Goal: Information Seeking & Learning: Find specific fact

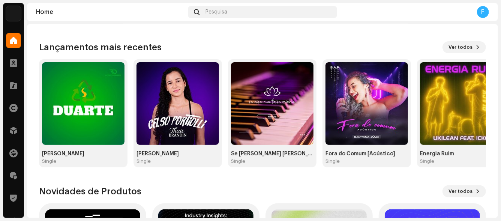
scroll to position [75, 0]
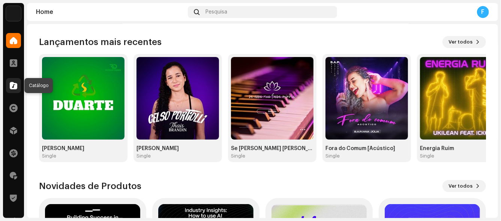
click at [15, 84] on span at bounding box center [14, 86] width 8 height 6
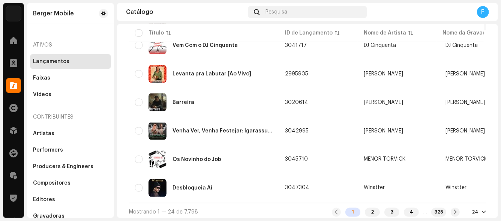
scroll to position [600, 0]
click at [365, 210] on div "2" at bounding box center [372, 212] width 15 height 9
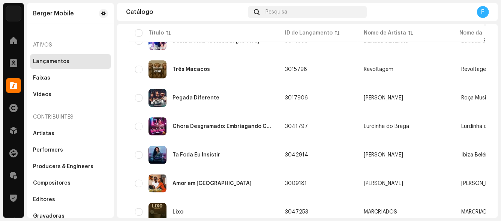
scroll to position [150, 0]
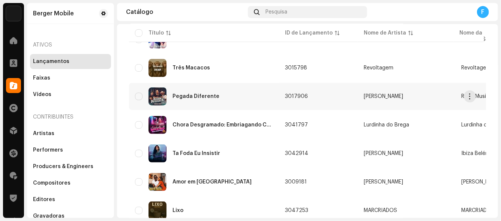
click at [189, 94] on div "Pegada Diferente" at bounding box center [196, 96] width 47 height 5
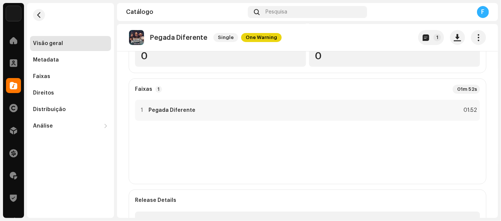
scroll to position [150, 0]
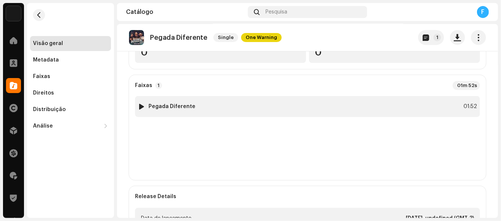
click at [140, 108] on div at bounding box center [142, 107] width 6 height 6
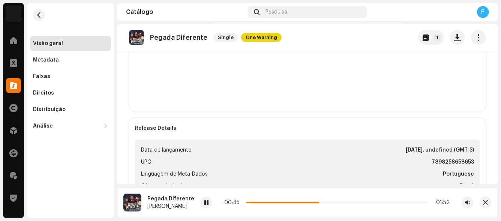
scroll to position [225, 0]
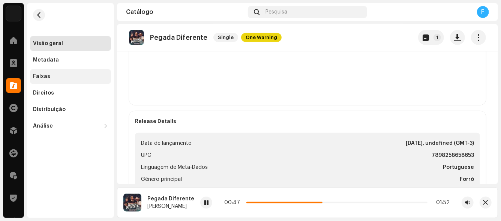
click at [44, 75] on div "Faixas" at bounding box center [41, 77] width 17 height 6
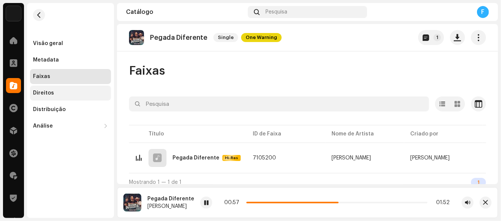
click at [47, 90] on div "Direitos" at bounding box center [43, 93] width 21 height 6
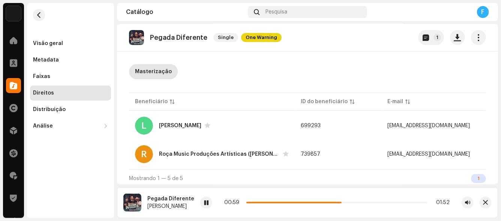
scroll to position [34, 0]
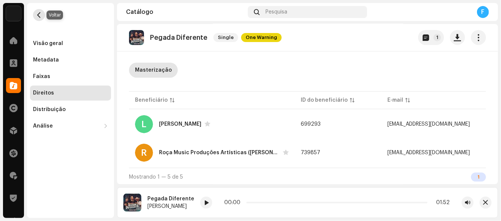
click at [39, 14] on span "button" at bounding box center [39, 15] width 6 height 6
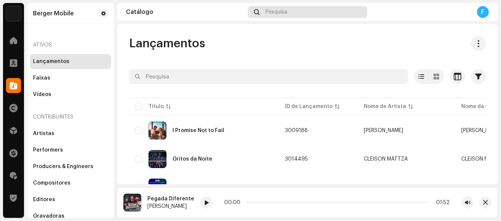
click at [283, 10] on span "Pesquisa" at bounding box center [277, 12] width 22 height 6
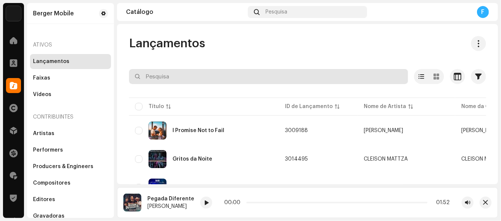
click at [152, 72] on input "text" at bounding box center [268, 76] width 279 height 15
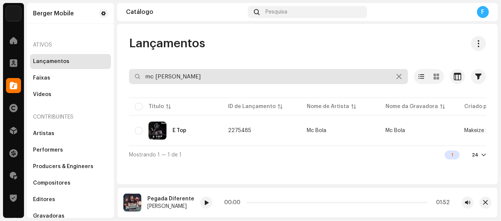
drag, startPoint x: 178, startPoint y: 78, endPoint x: 129, endPoint y: 75, distance: 49.2
click at [129, 75] on input "mc [PERSON_NAME]" at bounding box center [268, 76] width 279 height 15
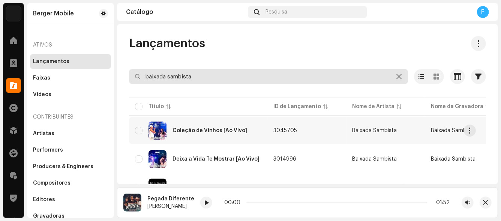
type input "baixada sambista"
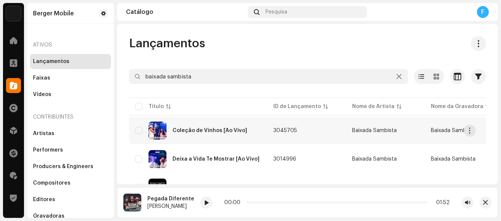
click at [199, 128] on div "Coleção de Vinhos [Ao Vivo]" at bounding box center [210, 130] width 75 height 5
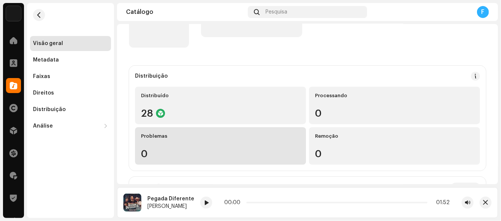
scroll to position [75, 0]
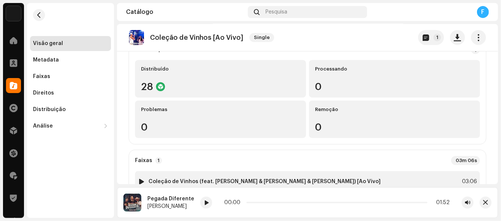
click at [143, 182] on div at bounding box center [142, 182] width 6 height 6
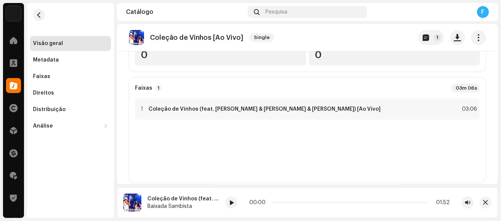
scroll to position [150, 0]
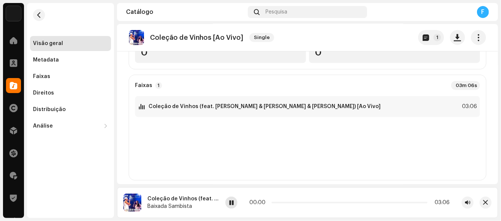
click at [232, 202] on span at bounding box center [231, 203] width 5 height 6
click at [38, 12] on span "button" at bounding box center [39, 15] width 6 height 6
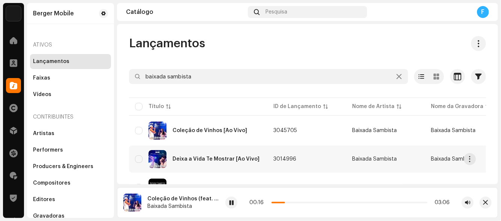
click at [197, 157] on div "Deixa a Vida Te Mostrar [Ao Vivo]" at bounding box center [216, 158] width 87 height 5
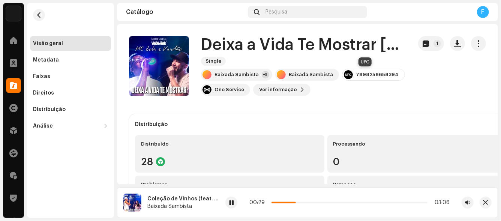
drag, startPoint x: 350, startPoint y: 74, endPoint x: 388, endPoint y: 77, distance: 37.6
click at [388, 77] on div "7898258658394" at bounding box center [377, 75] width 43 height 6
copy div "7898258658394"
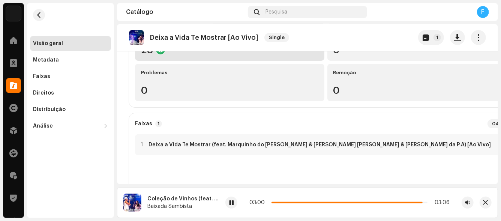
scroll to position [112, 0]
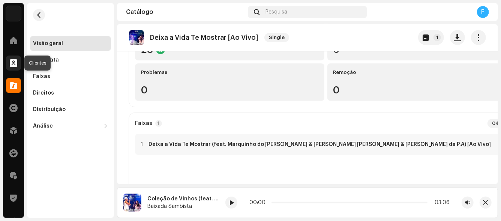
click at [14, 62] on span at bounding box center [14, 63] width 8 height 6
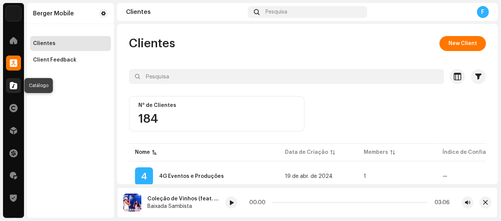
click at [12, 87] on span at bounding box center [14, 86] width 8 height 6
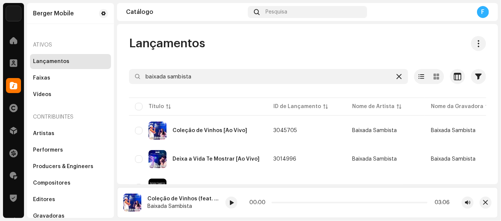
click at [397, 74] on icon at bounding box center [399, 77] width 5 height 6
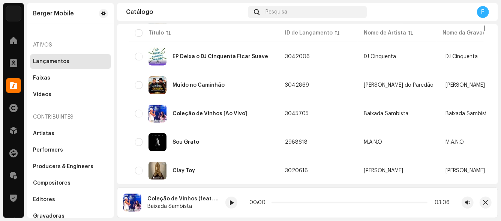
scroll to position [634, 0]
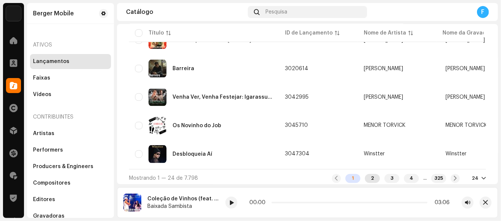
click at [366, 175] on div "2" at bounding box center [372, 178] width 15 height 9
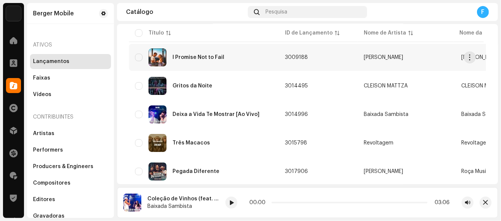
scroll to position [112, 0]
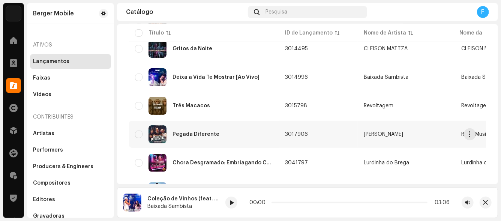
click at [181, 132] on div "Pegada Diferente" at bounding box center [196, 134] width 47 height 5
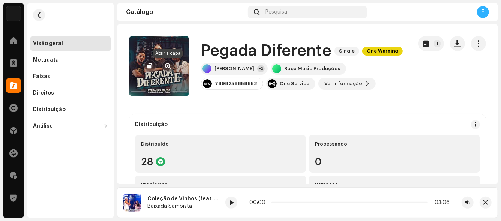
click at [167, 68] on span "button" at bounding box center [168, 66] width 6 height 6
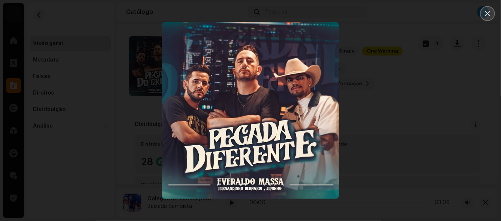
click at [487, 14] on icon "Close" at bounding box center [487, 13] width 7 height 7
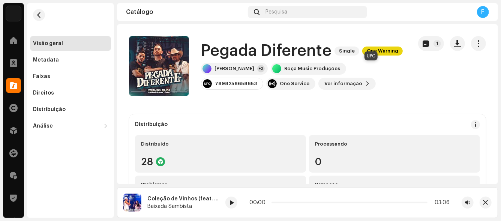
drag, startPoint x: 356, startPoint y: 68, endPoint x: 396, endPoint y: 66, distance: 39.4
click at [263, 78] on div "7898258658653" at bounding box center [232, 84] width 62 height 12
copy div "7898258658653"
click at [41, 17] on span "button" at bounding box center [39, 15] width 6 height 6
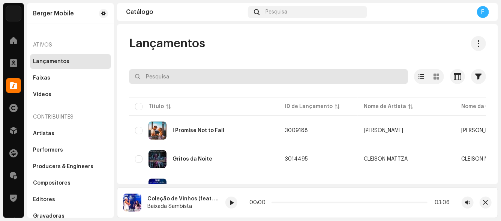
click at [171, 74] on input "text" at bounding box center [268, 76] width 279 height 15
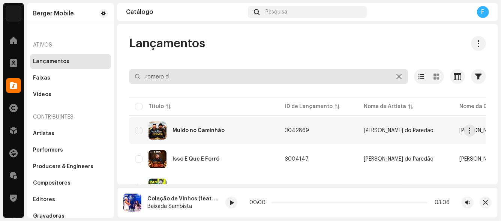
type input "romero d"
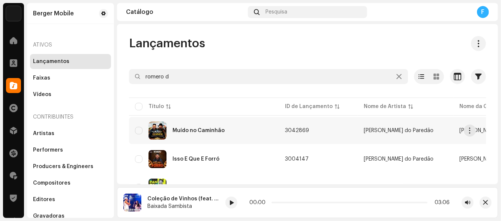
click at [208, 128] on div "Muído no Caminhão" at bounding box center [199, 130] width 52 height 5
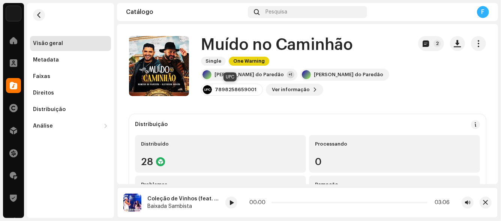
drag, startPoint x: 214, startPoint y: 87, endPoint x: 255, endPoint y: 92, distance: 40.7
click at [255, 92] on div "7898258659001" at bounding box center [232, 90] width 62 height 12
copy div "7898258659001"
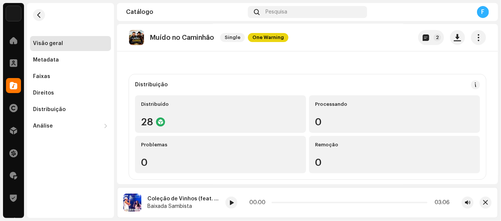
scroll to position [38, 0]
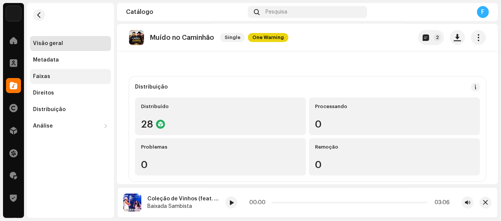
click at [43, 78] on div "Faixas" at bounding box center [41, 77] width 17 height 6
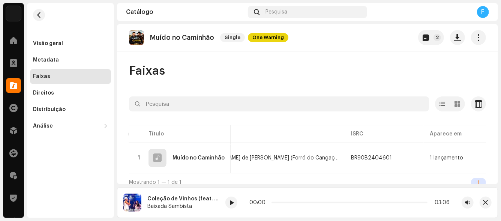
scroll to position [0, 209]
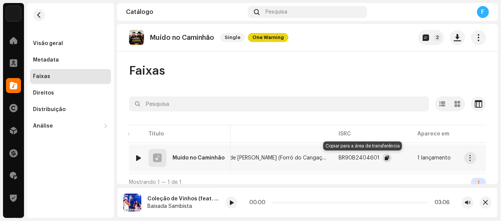
click at [385, 155] on span "button" at bounding box center [387, 158] width 5 height 6
